Goal: Task Accomplishment & Management: Manage account settings

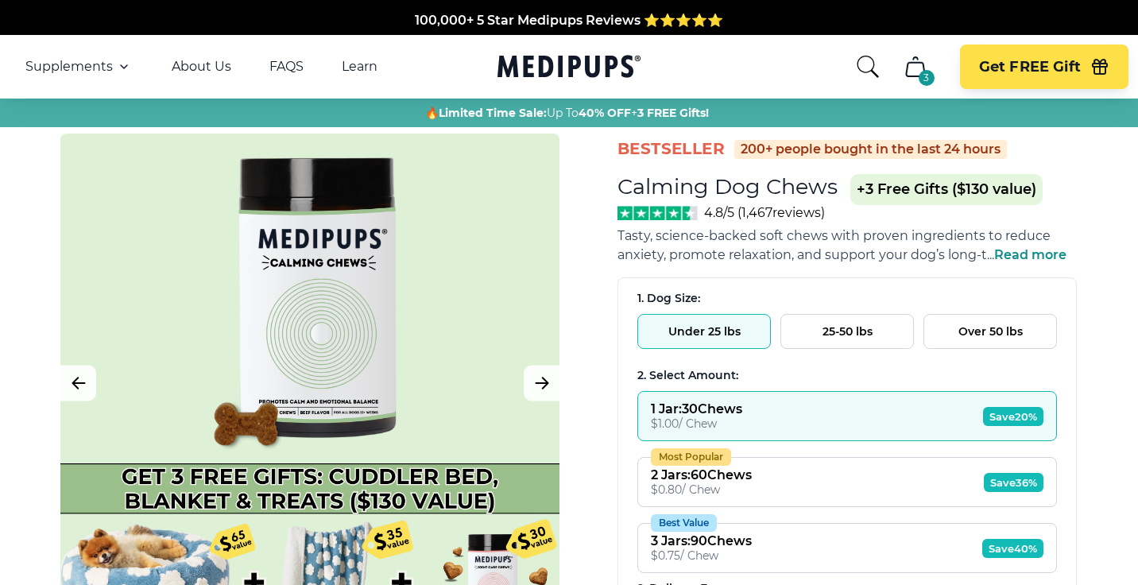
click at [527, 78] on icon "Medipups" at bounding box center [568, 66] width 143 height 29
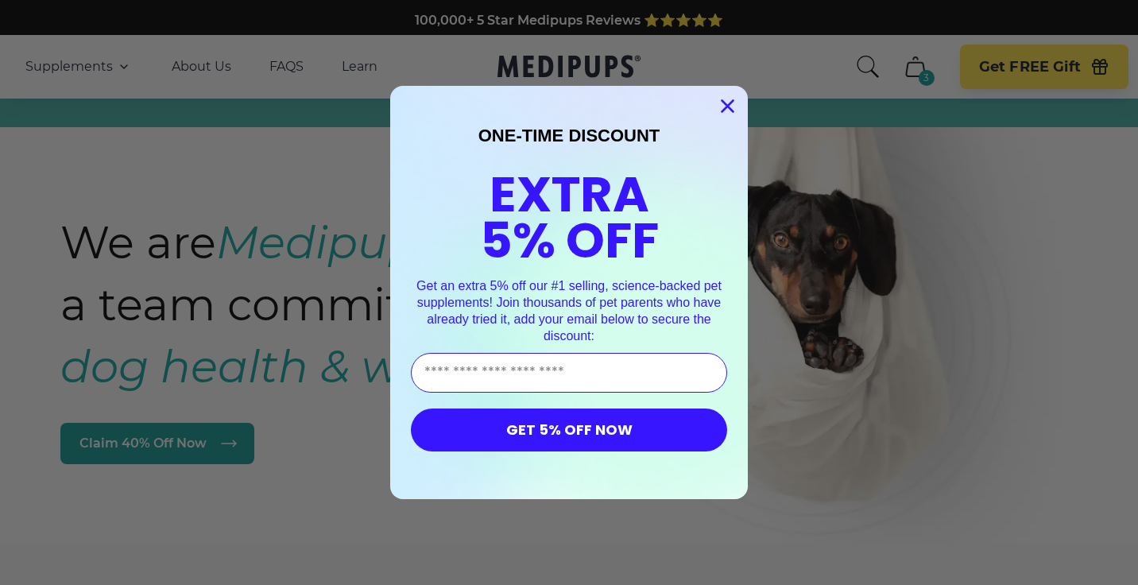
click at [726, 102] on circle "Close dialog" at bounding box center [727, 106] width 26 height 26
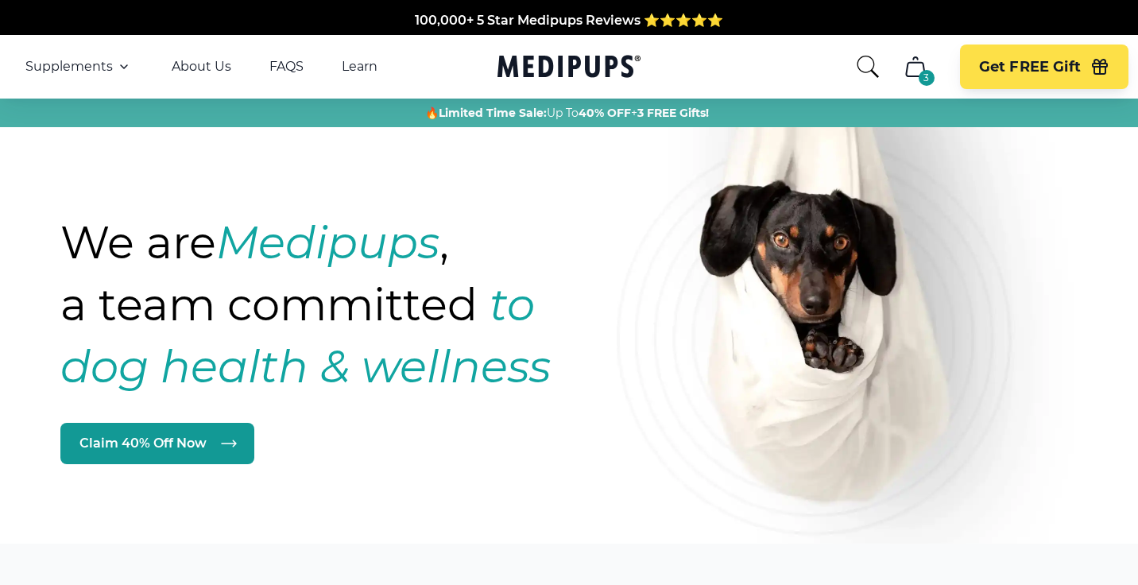
click at [616, 73] on icon "Medipups" at bounding box center [568, 66] width 143 height 29
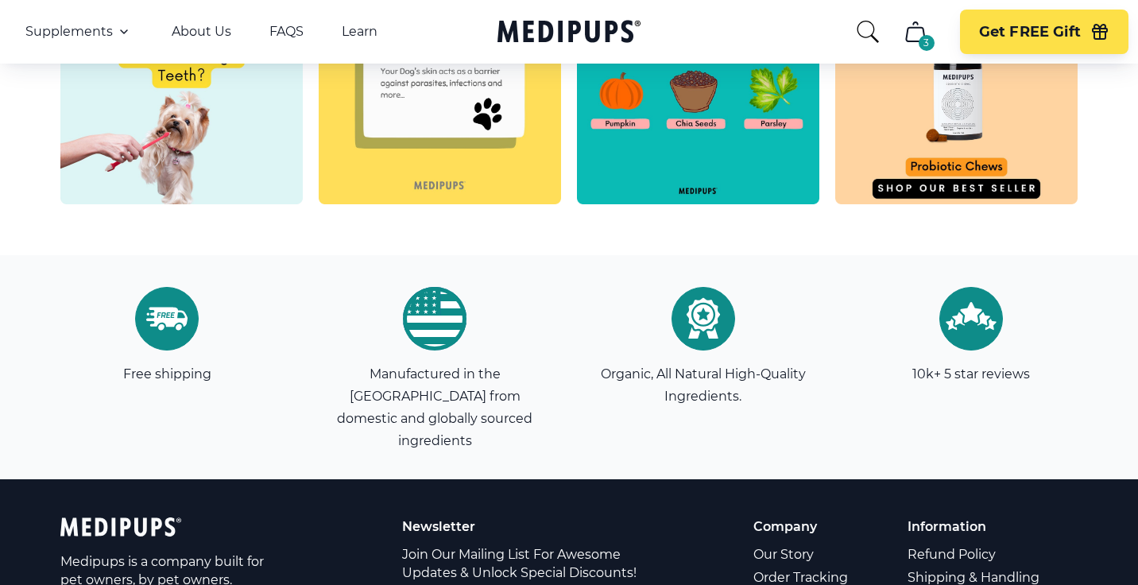
scroll to position [4684, 0]
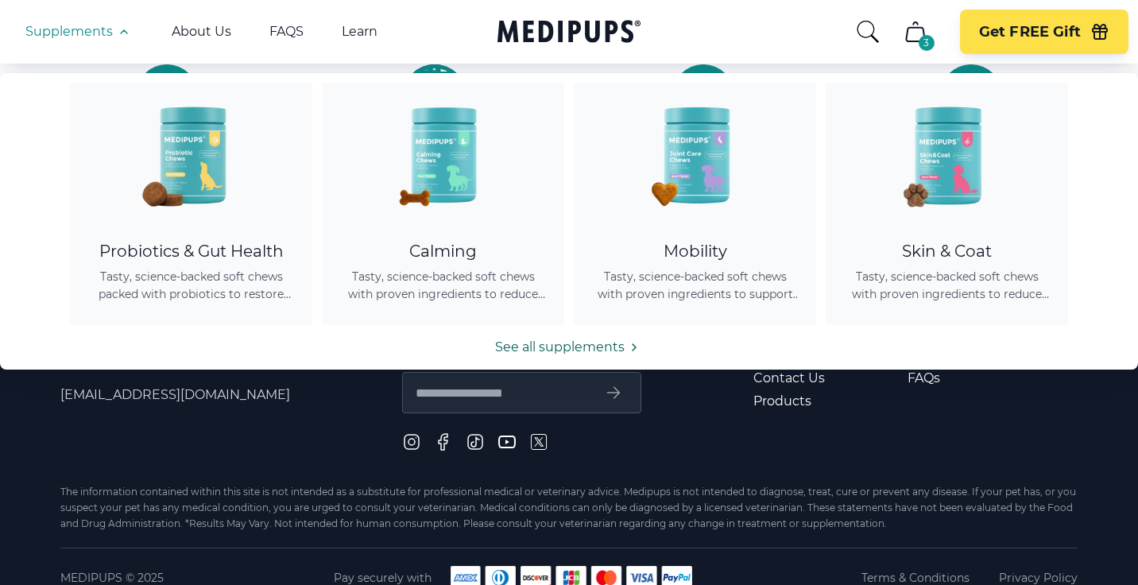
click at [557, 346] on link "See all supplements" at bounding box center [569, 347] width 1138 height 19
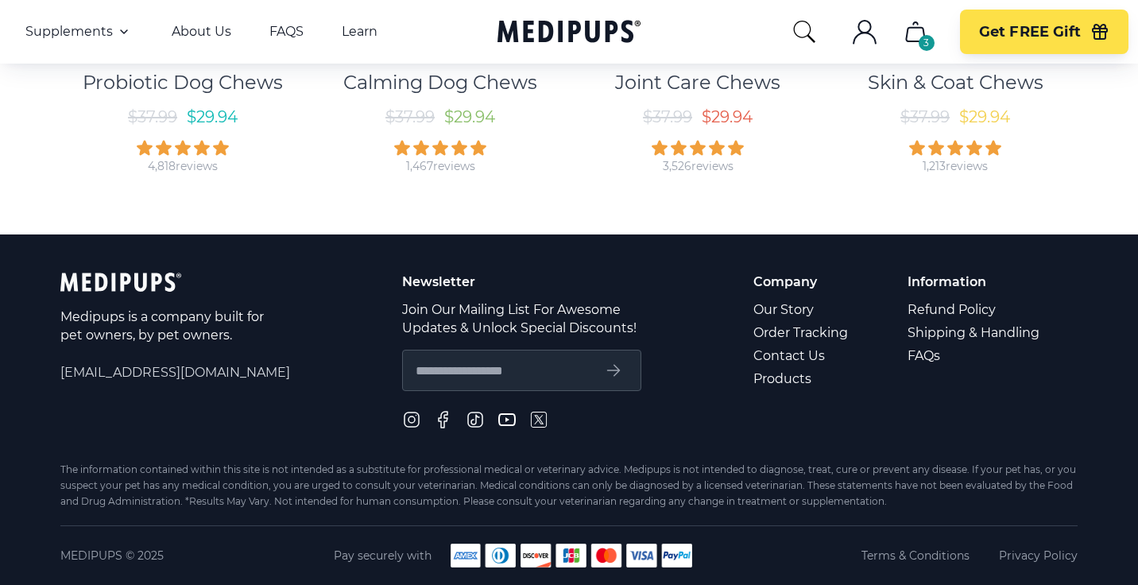
click at [855, 41] on icon ".cls-1{fill:none;stroke:currentColor;stroke-miterlimit:10;stroke-width:1.5px;}" at bounding box center [864, 31] width 25 height 25
